Goal: Transaction & Acquisition: Obtain resource

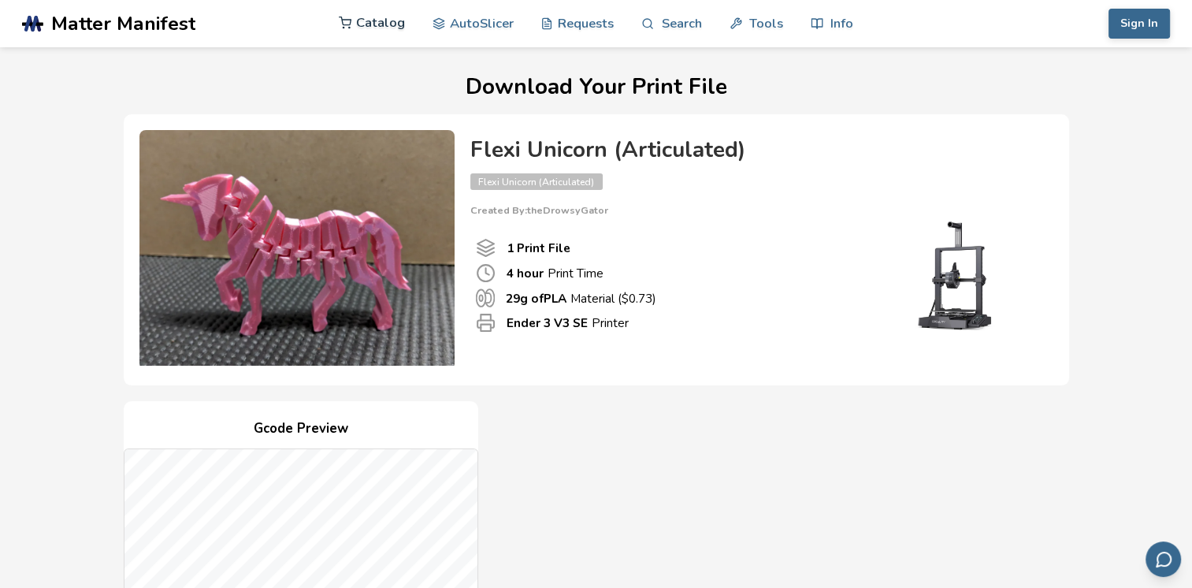
click at [393, 17] on link "Catalog" at bounding box center [372, 22] width 66 height 47
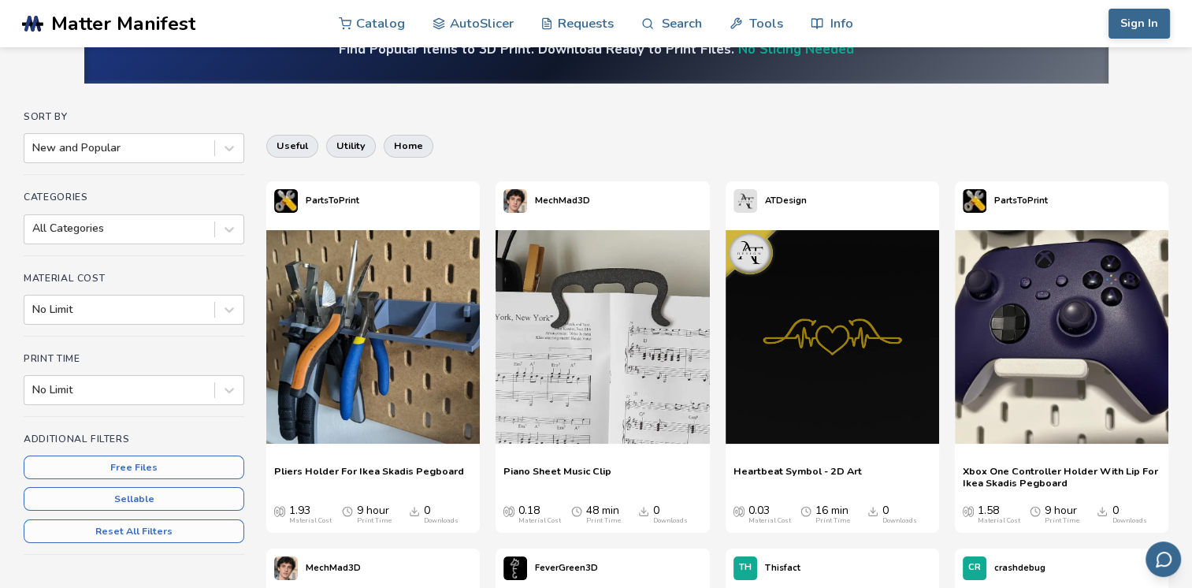
scroll to position [95, 0]
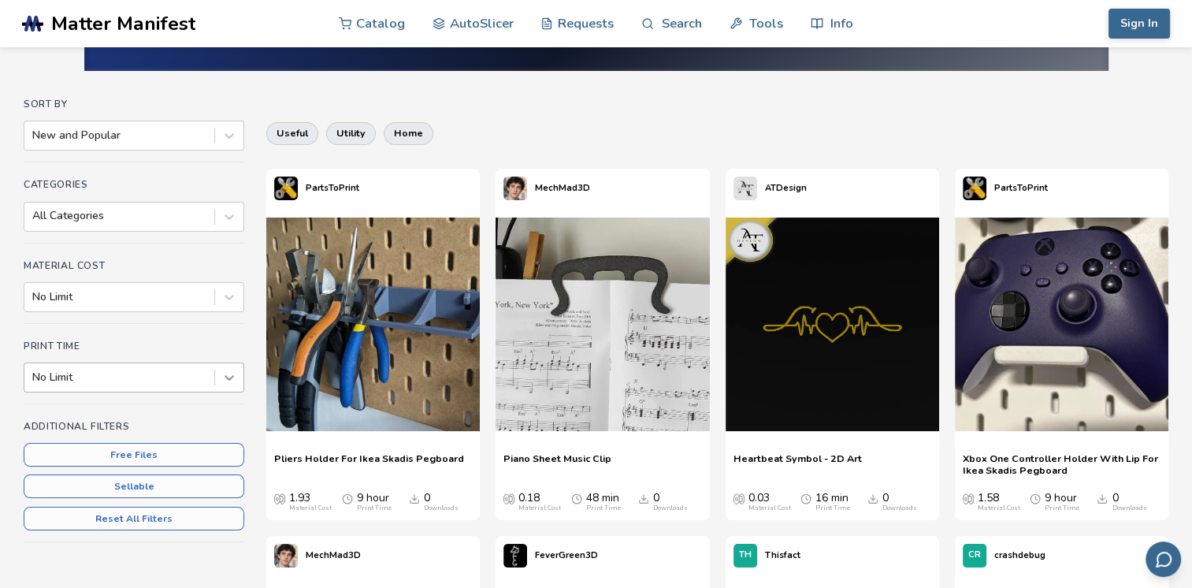
click at [220, 375] on div at bounding box center [229, 377] width 28 height 28
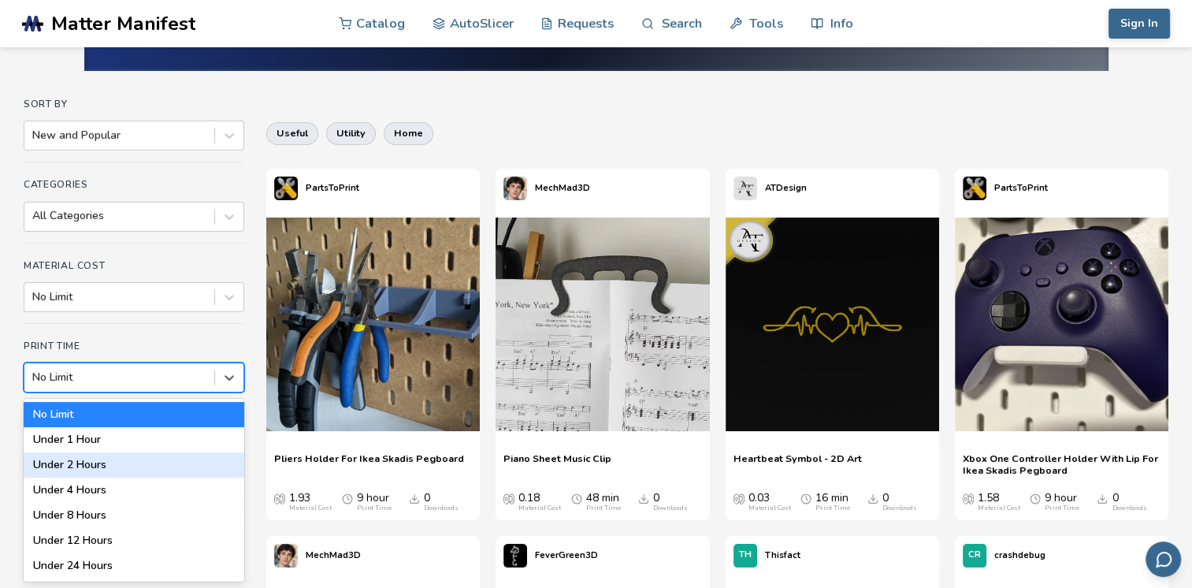
click at [184, 464] on div "Under 2 Hours" at bounding box center [134, 464] width 221 height 25
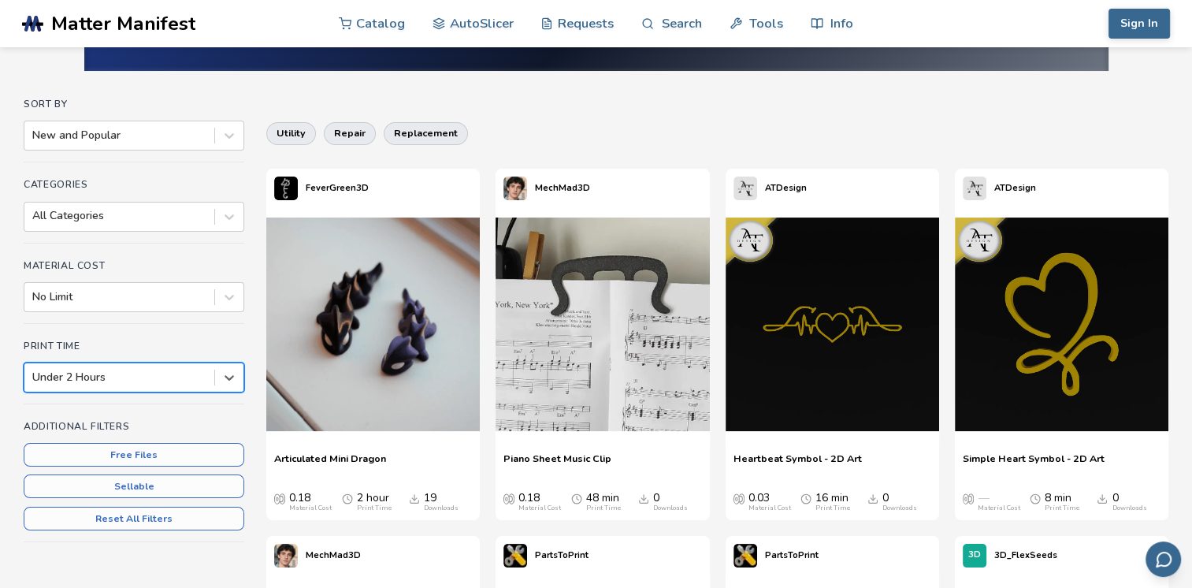
click at [379, 459] on span "Articulated Mini Dragon" at bounding box center [330, 464] width 112 height 24
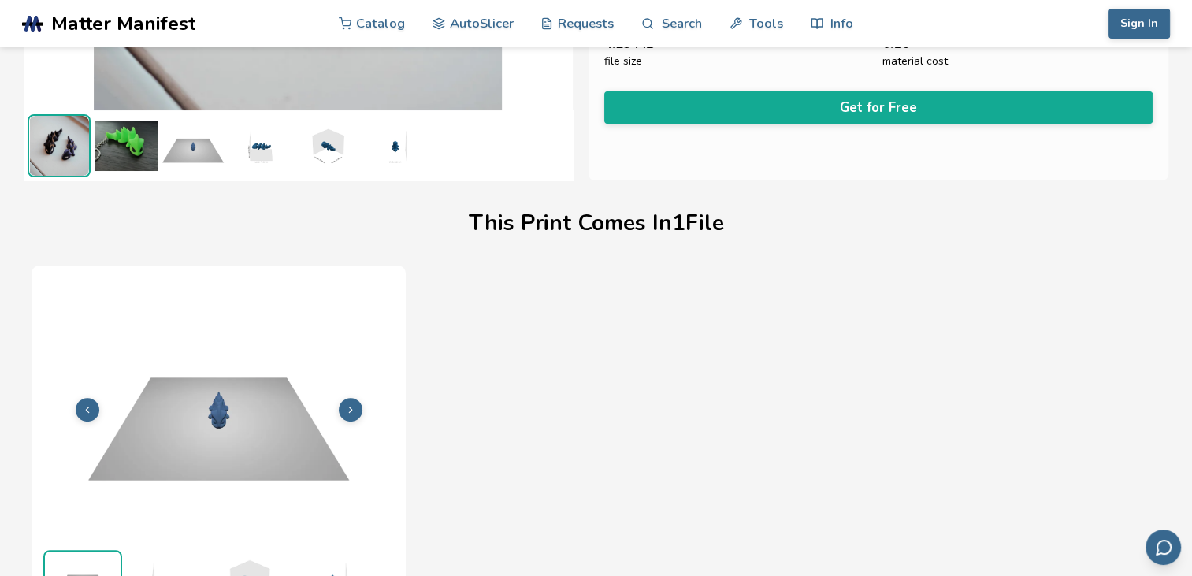
scroll to position [352, 0]
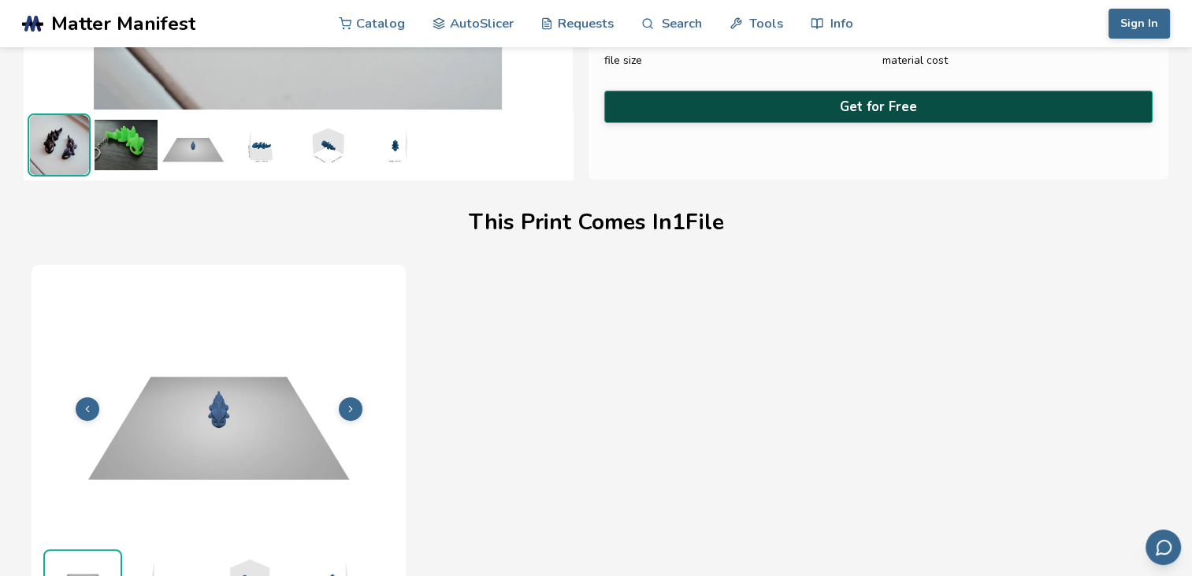
click at [895, 96] on button "Get for Free" at bounding box center [878, 107] width 549 height 32
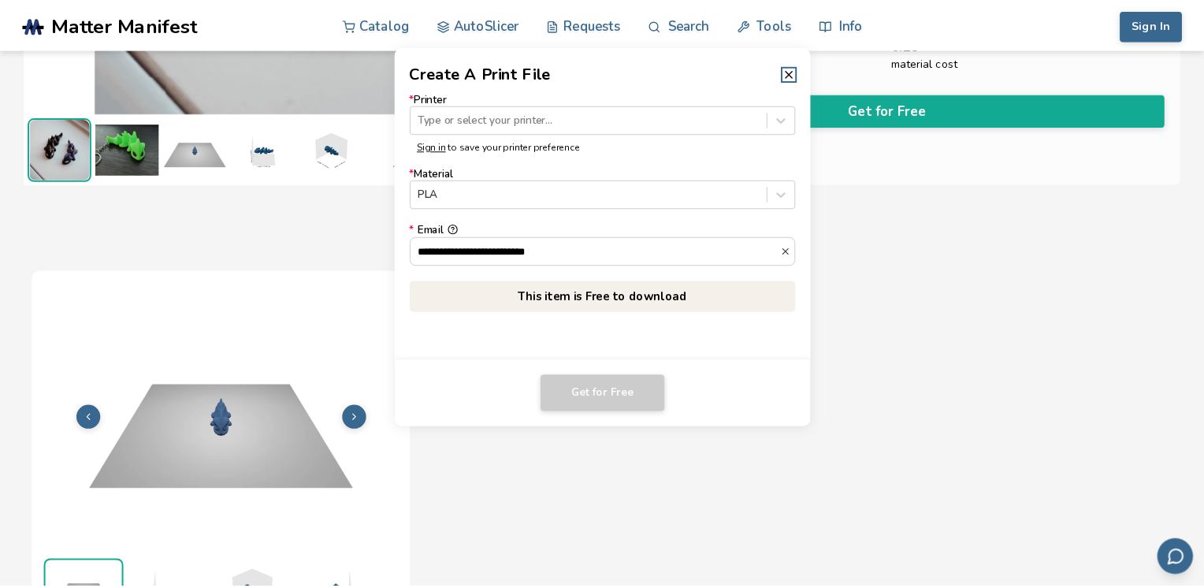
scroll to position [350, 0]
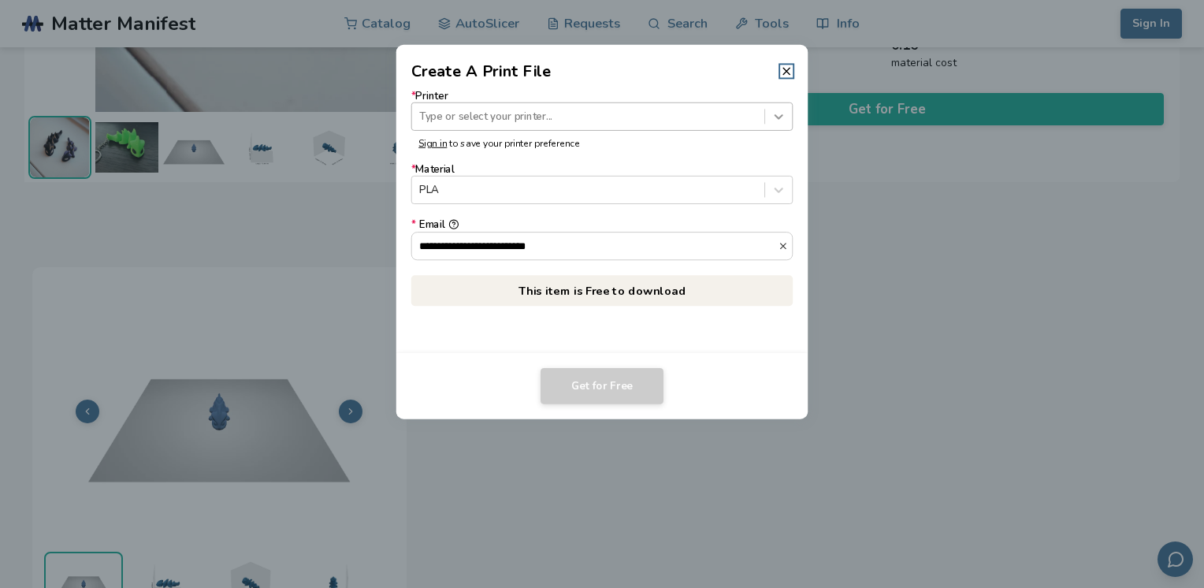
click at [787, 124] on div at bounding box center [778, 116] width 27 height 27
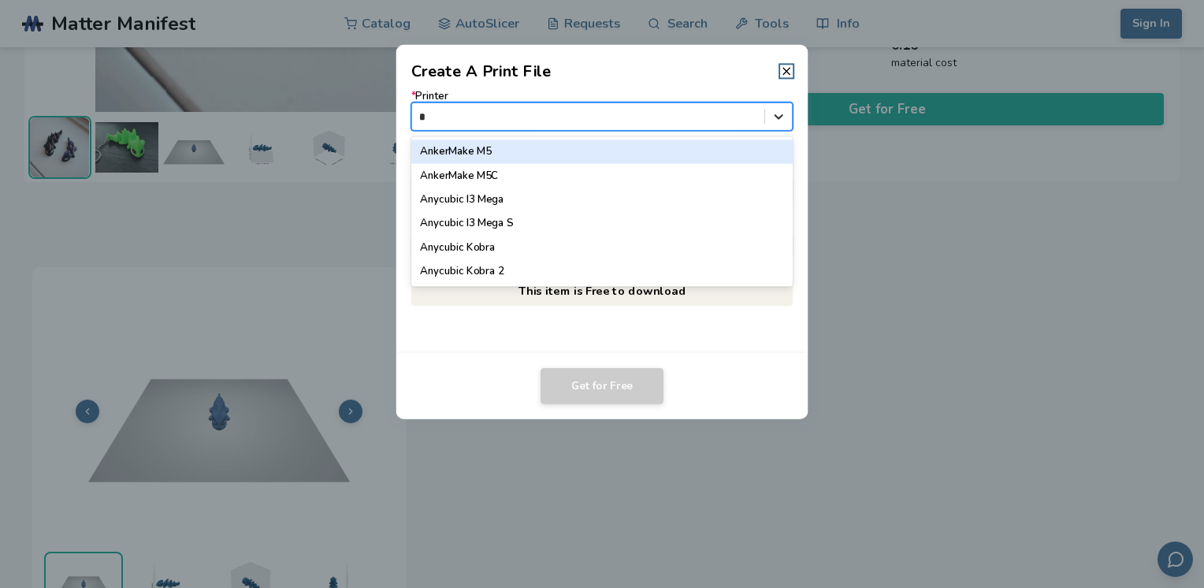
type input "**"
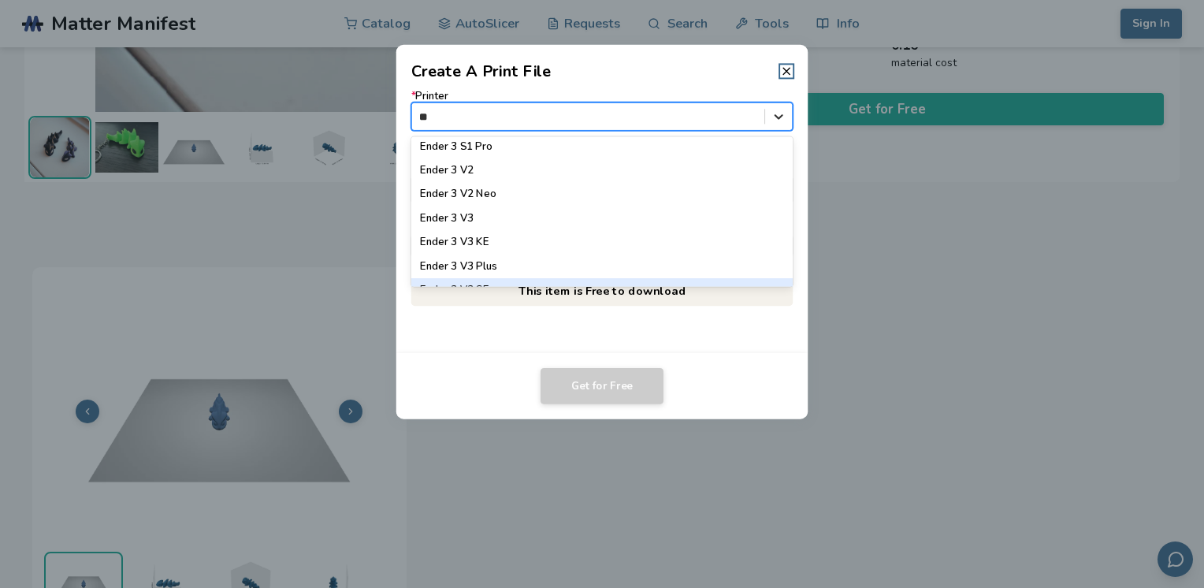
scroll to position [259, 0]
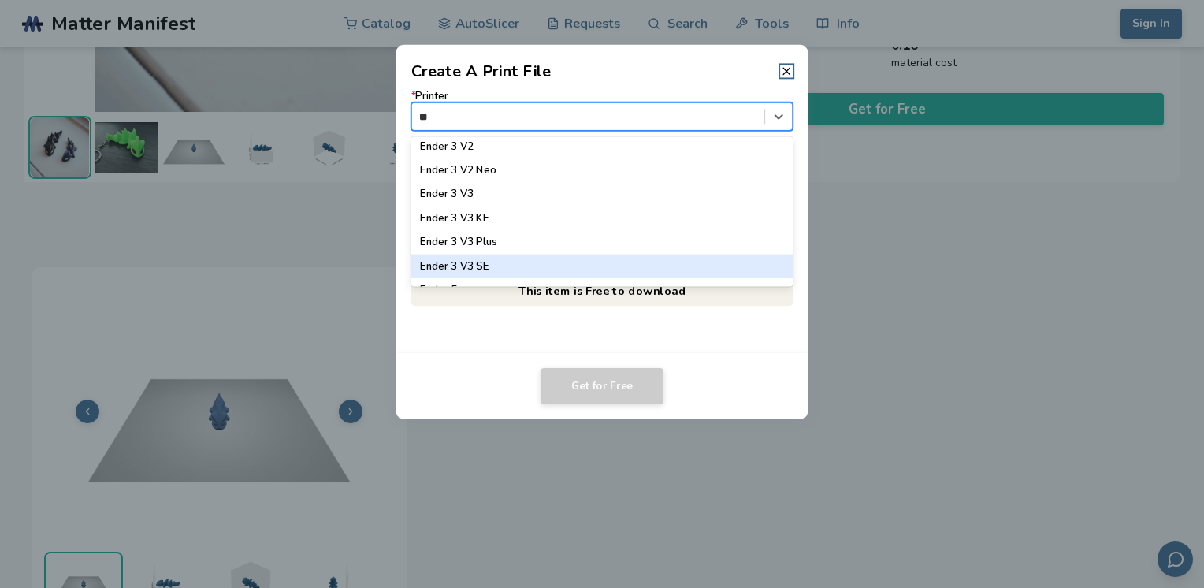
click at [657, 270] on div "Ender 3 V3 SE" at bounding box center [602, 267] width 382 height 24
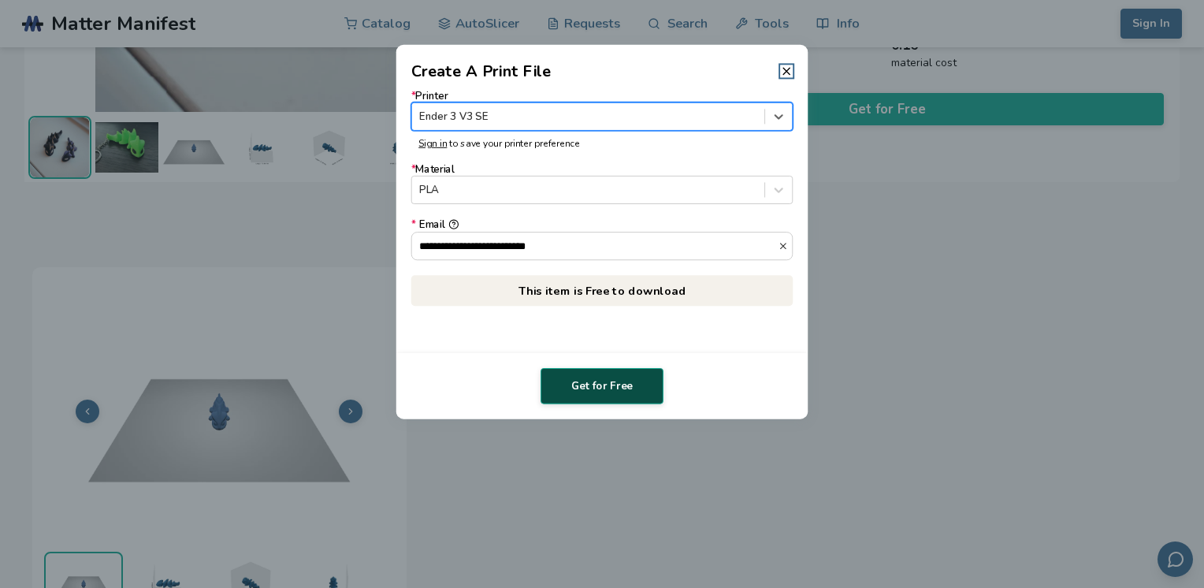
click at [617, 385] on button "Get for Free" at bounding box center [602, 386] width 123 height 36
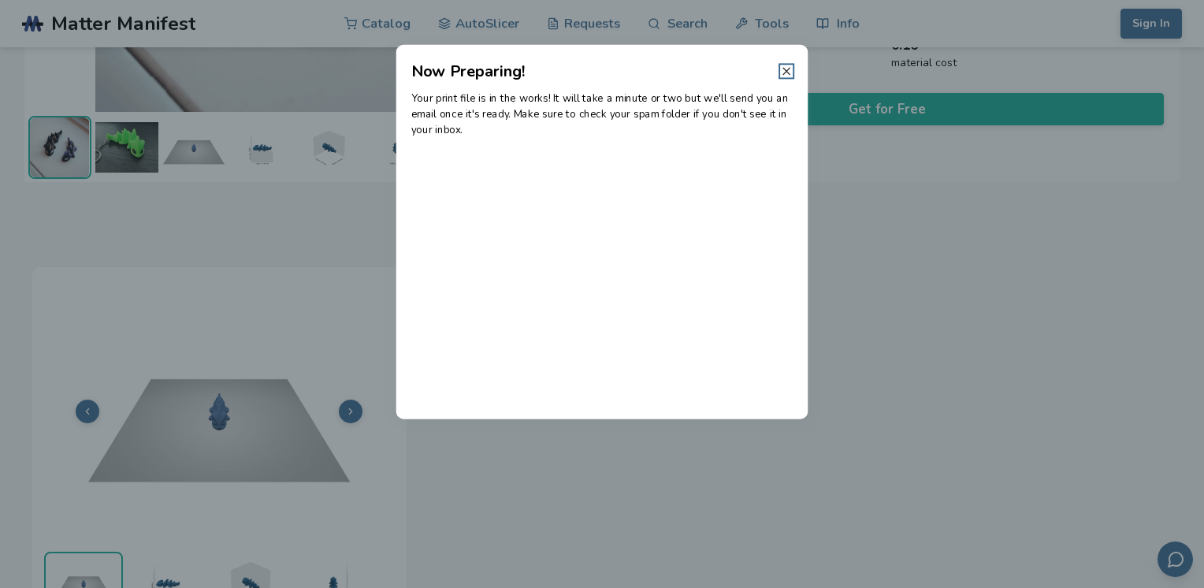
click at [788, 69] on line at bounding box center [786, 71] width 6 height 6
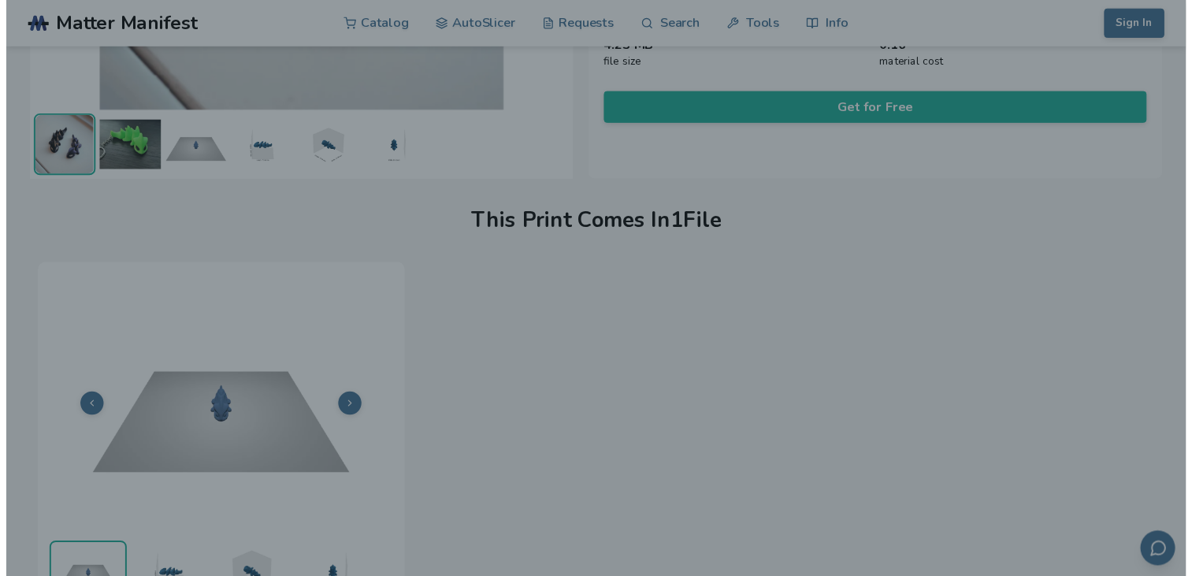
scroll to position [352, 0]
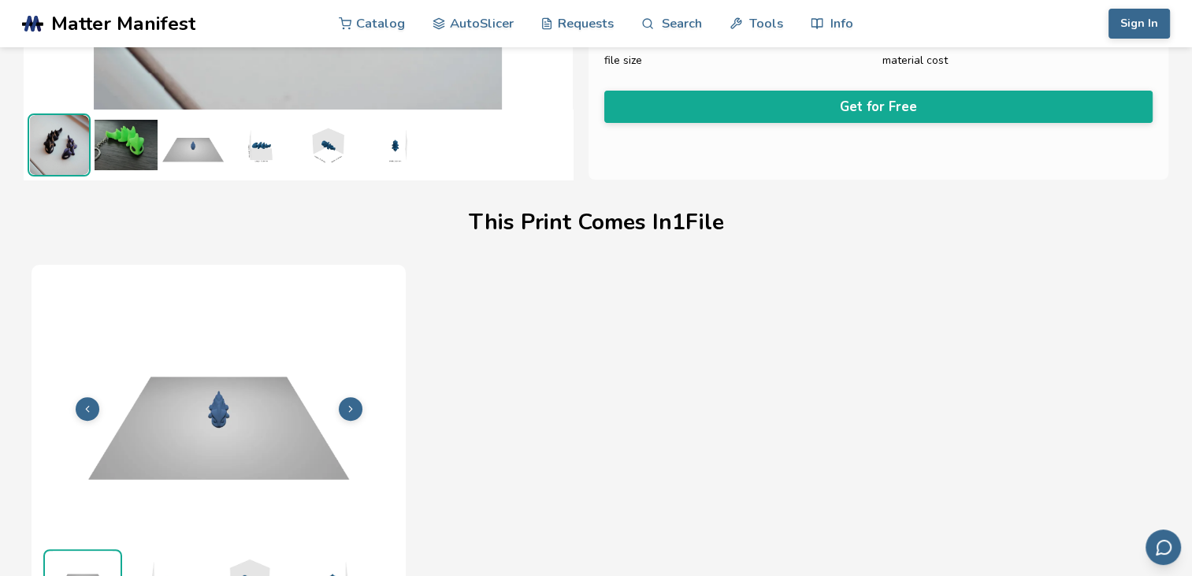
click at [145, 152] on img at bounding box center [126, 144] width 63 height 63
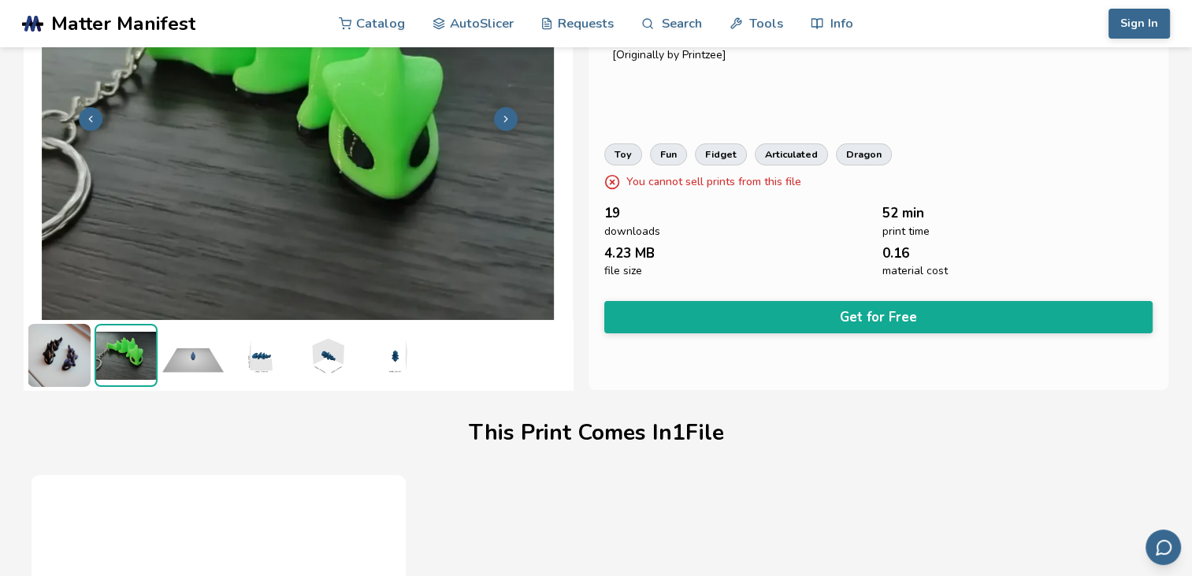
scroll to position [0, 0]
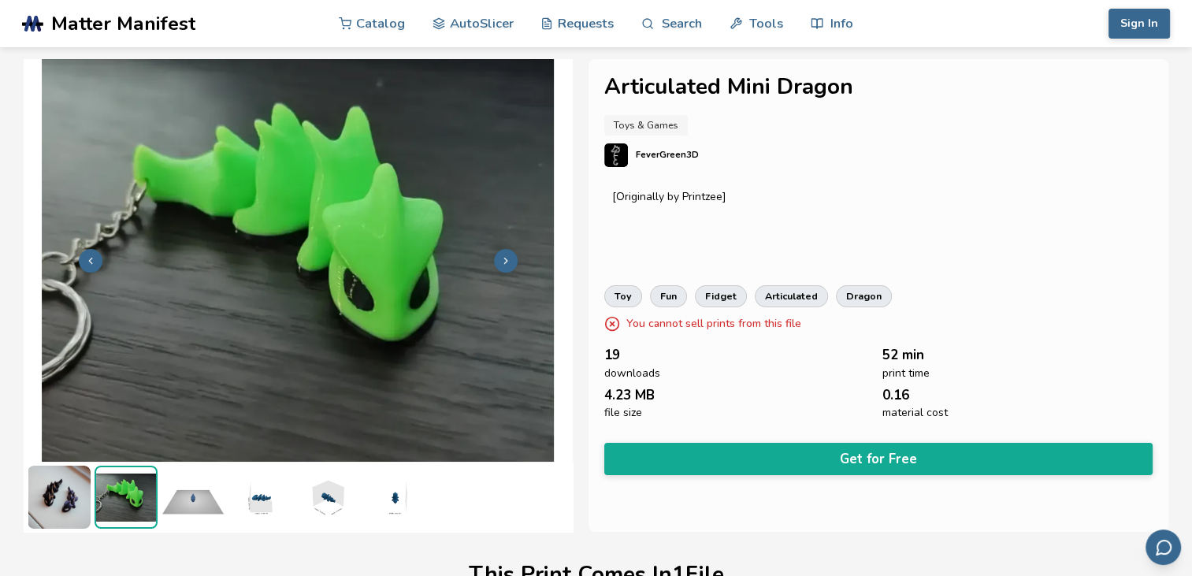
click at [329, 307] on img at bounding box center [298, 259] width 549 height 411
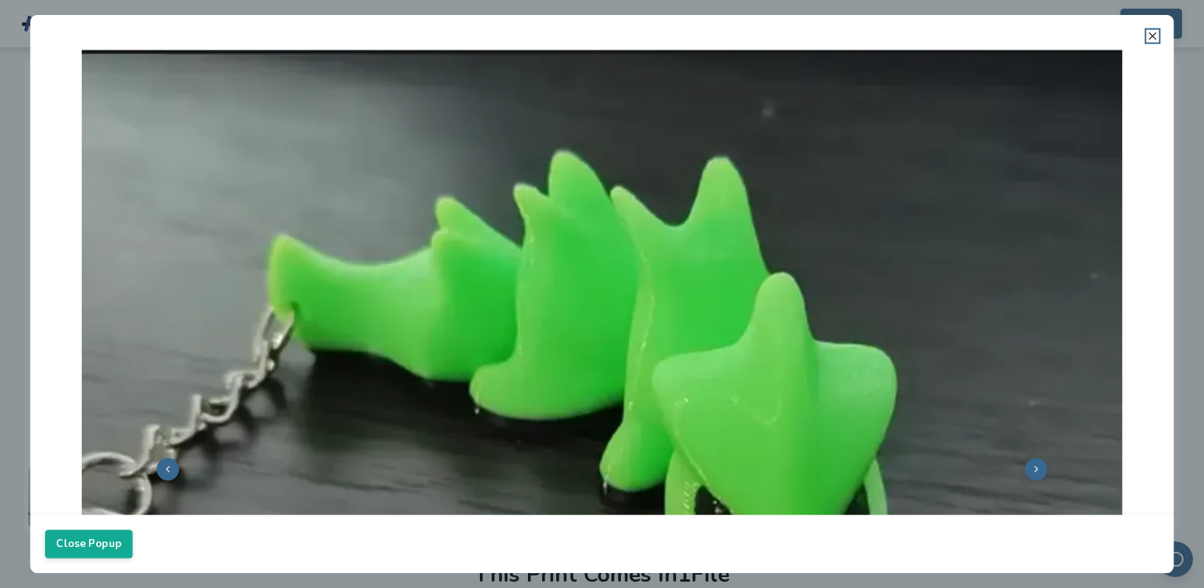
click at [1151, 34] on line at bounding box center [1153, 36] width 6 height 6
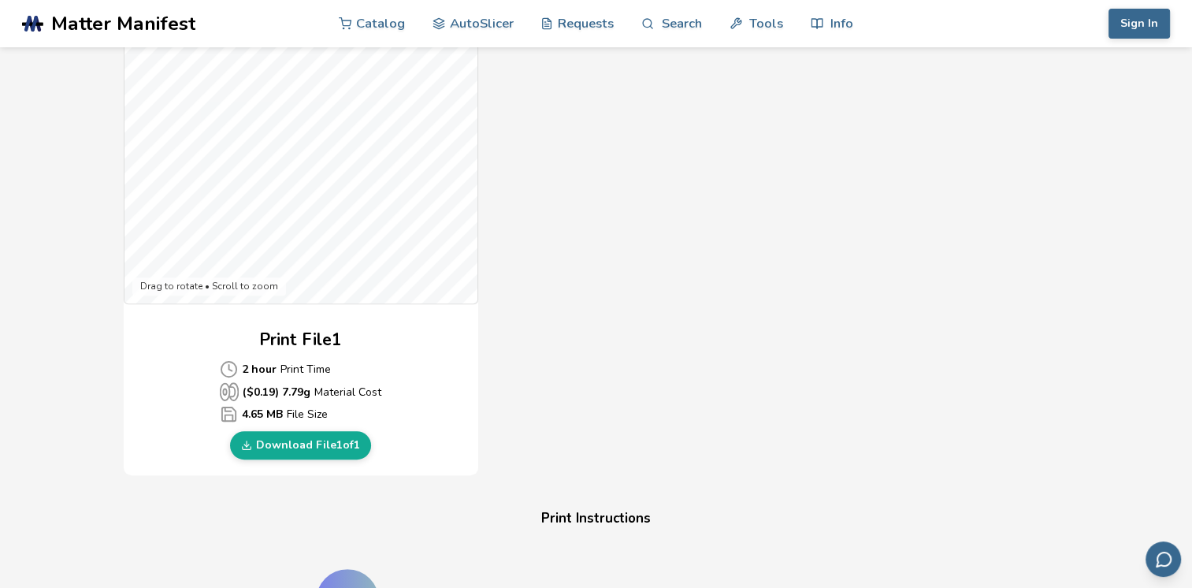
scroll to position [504, 0]
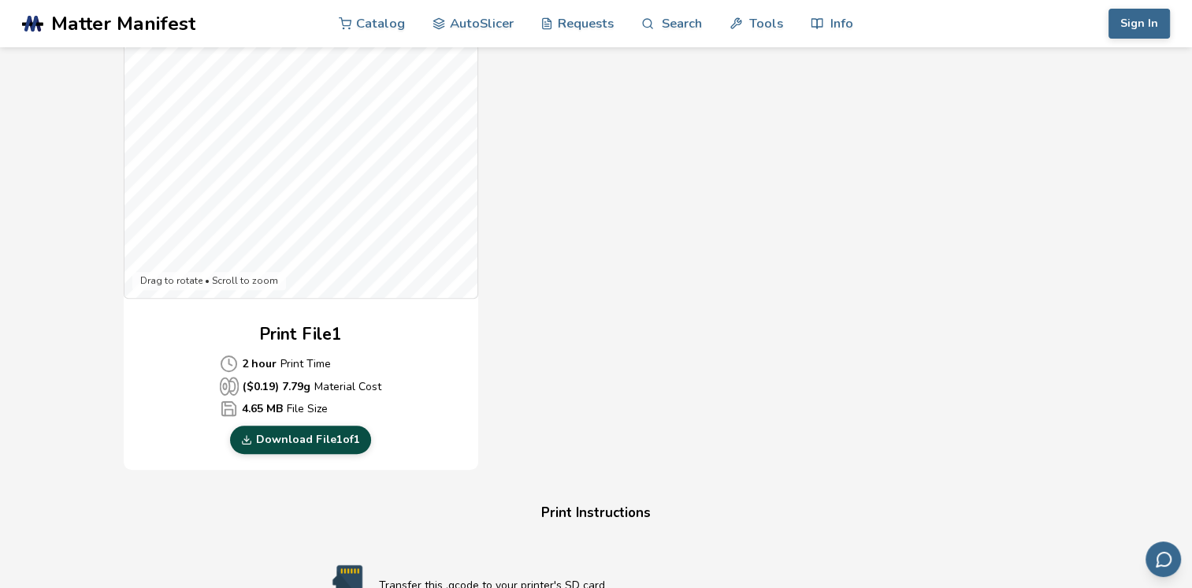
click at [334, 438] on link "Download File 1 of 1" at bounding box center [300, 440] width 141 height 28
